Goal: Find contact information: Find contact information

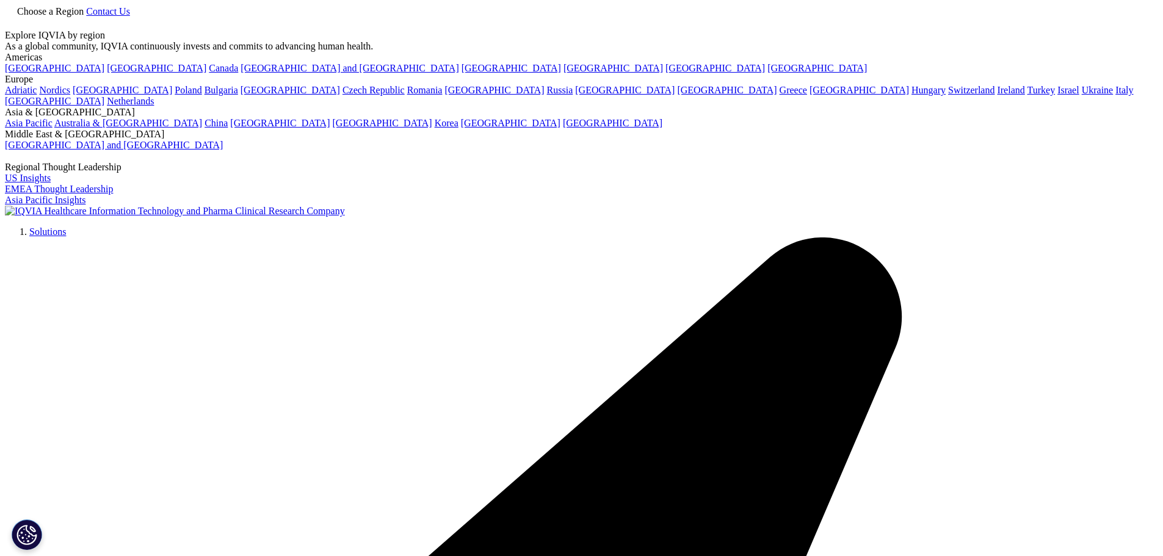
scroll to position [305, 0]
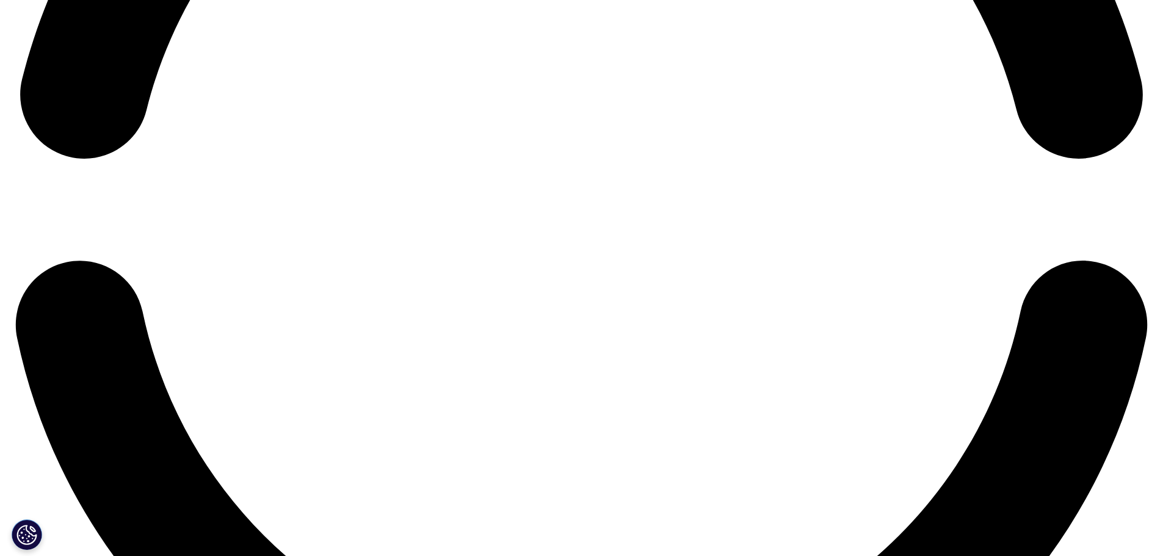
scroll to position [2688, 0]
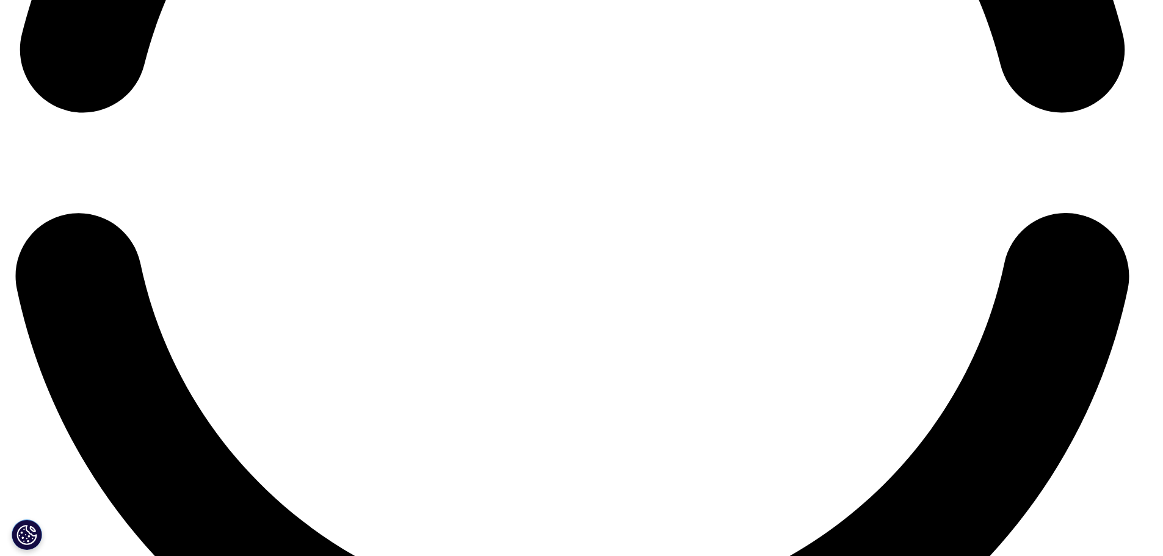
scroll to position [0, 0]
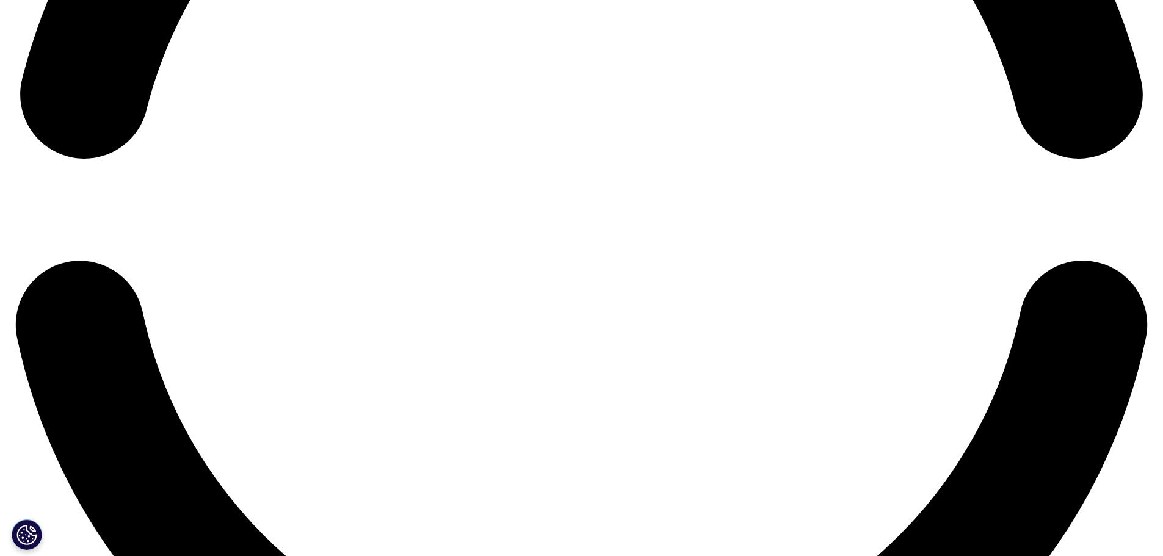
scroll to position [2688, 0]
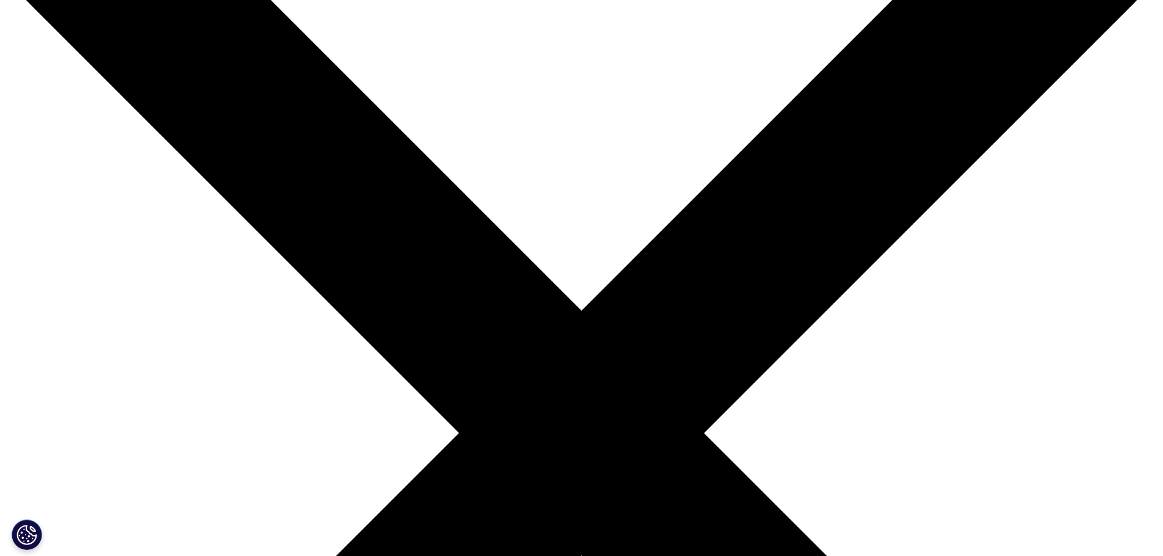
scroll to position [183, 0]
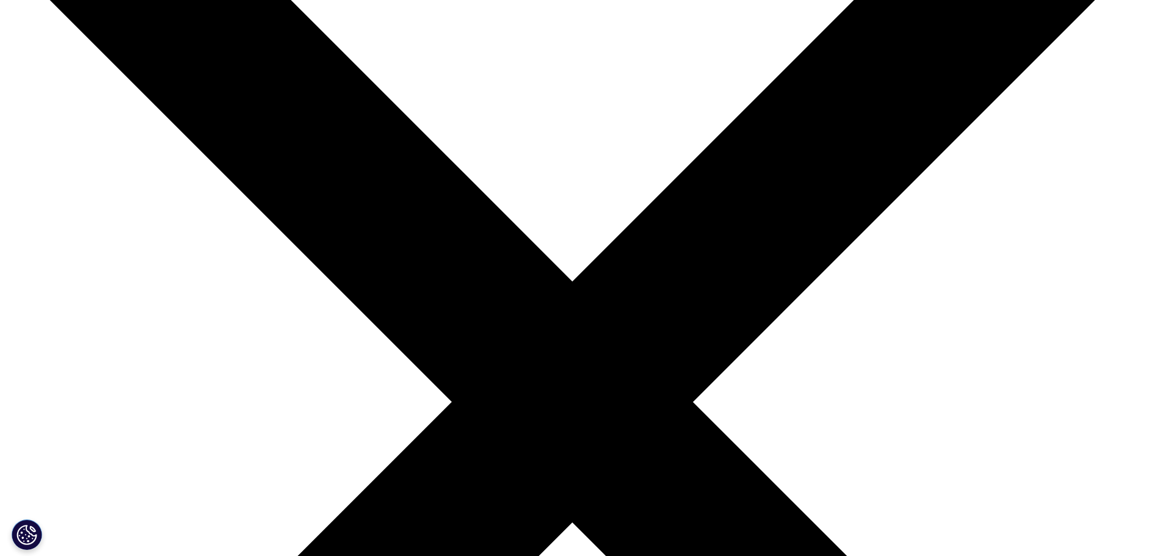
scroll to position [0, 0]
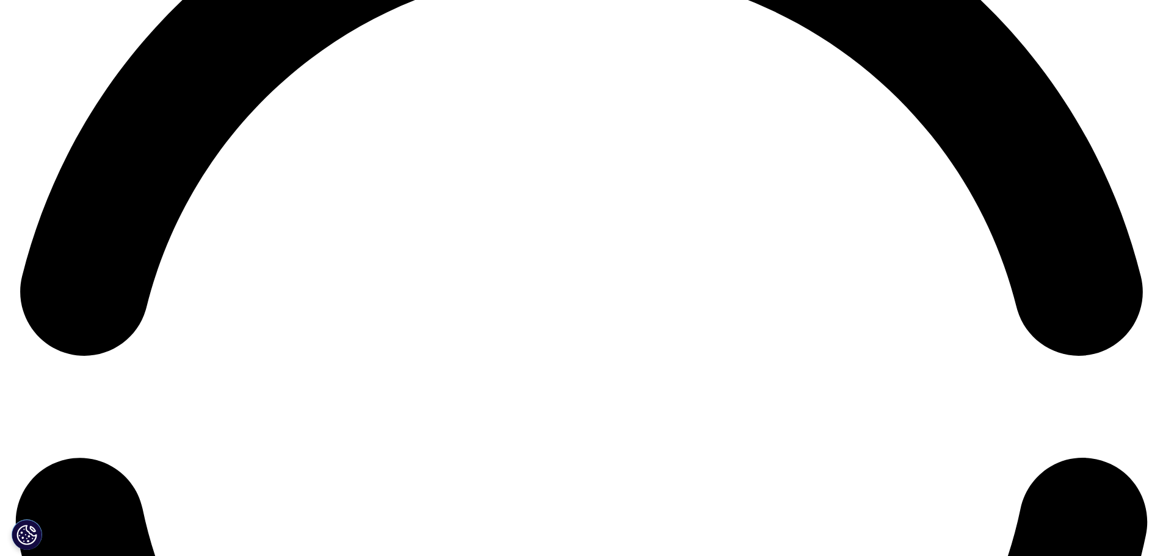
scroll to position [2688, 0]
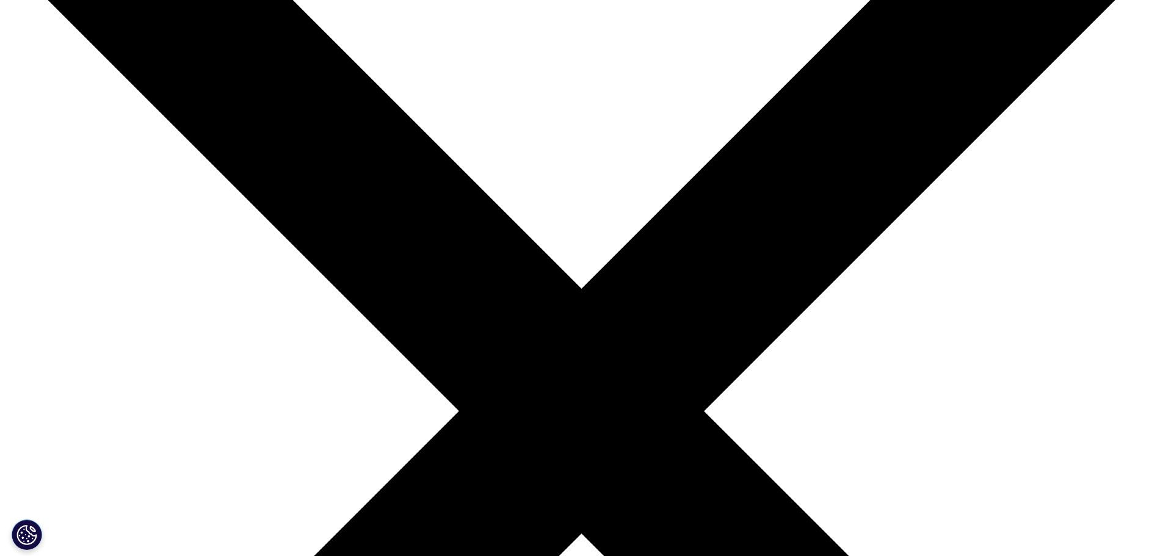
scroll to position [244, 0]
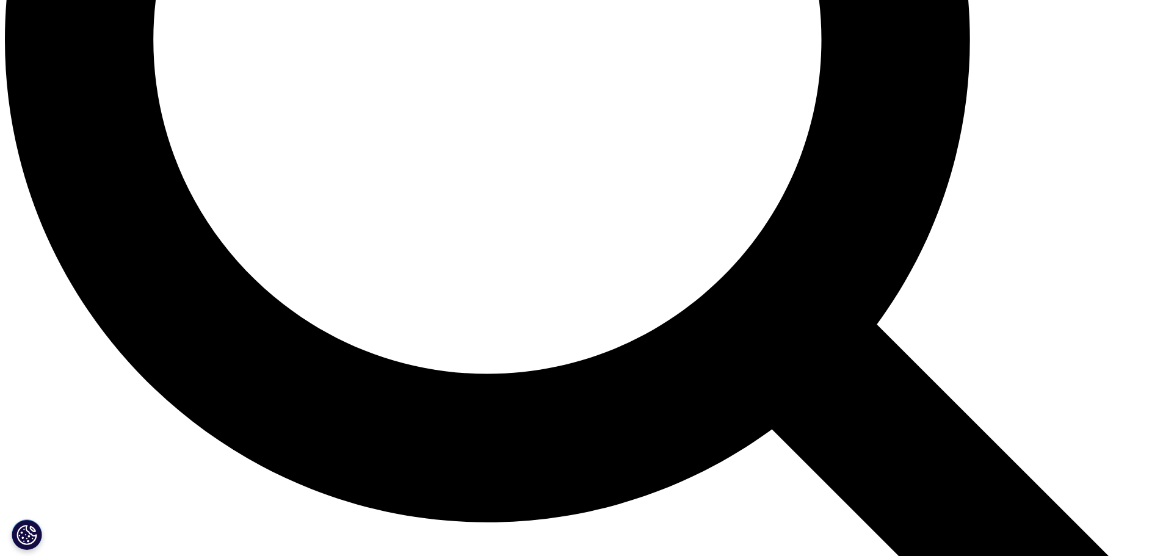
scroll to position [1546, 0]
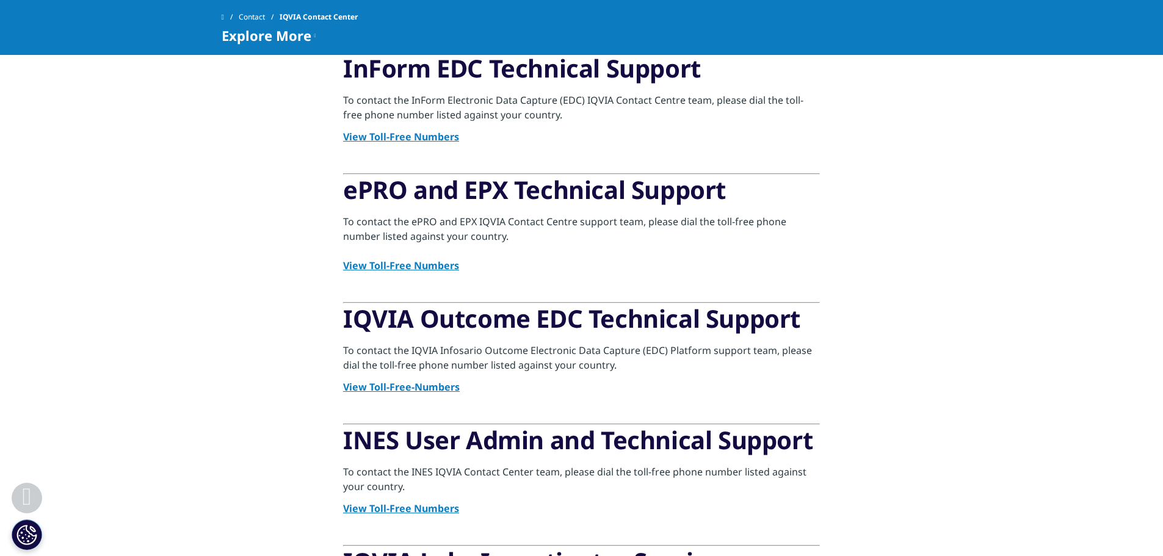
scroll to position [366, 0]
